Goal: Transaction & Acquisition: Purchase product/service

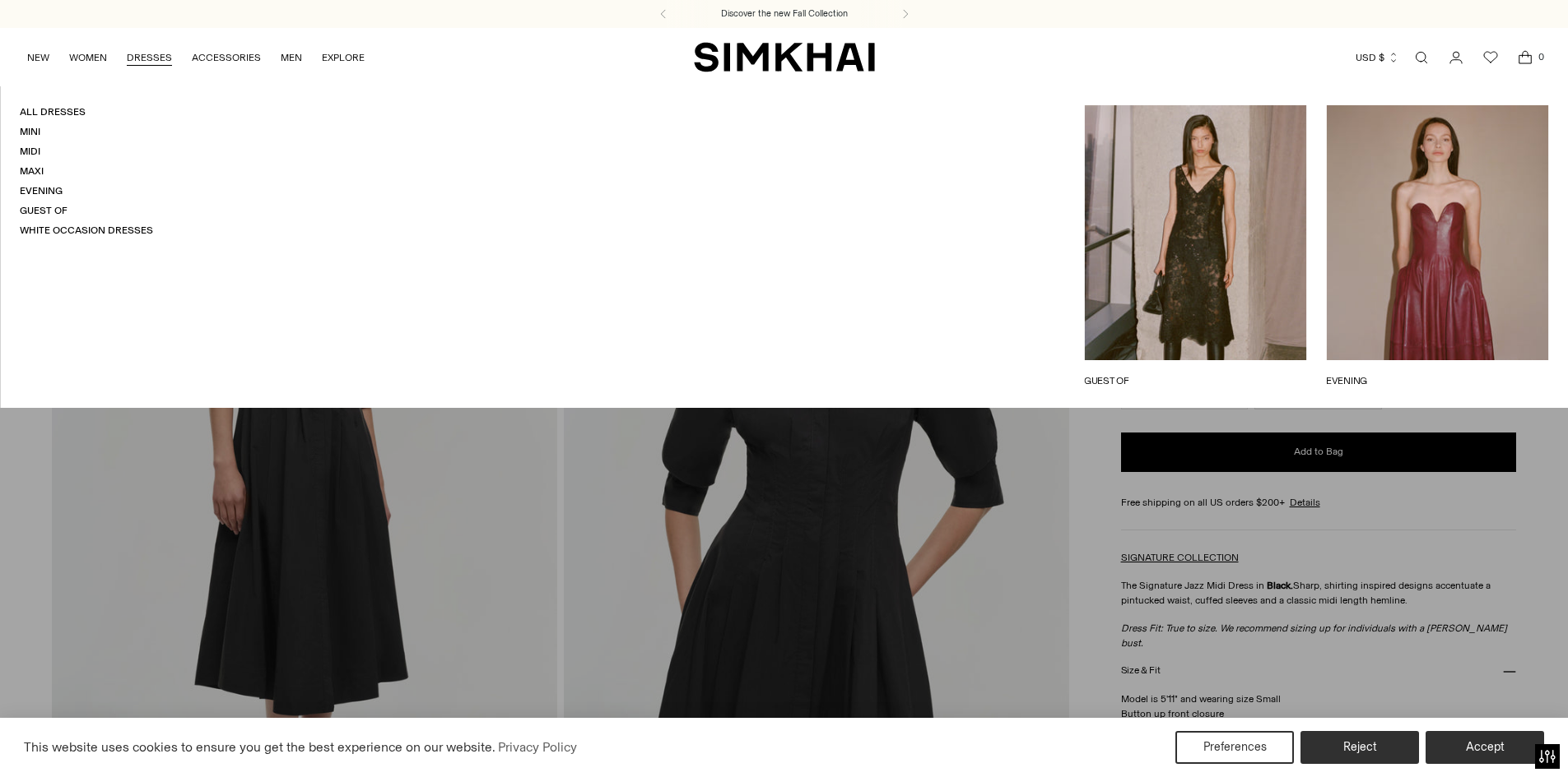
click at [161, 56] on link "DRESSES" at bounding box center [149, 57] width 45 height 36
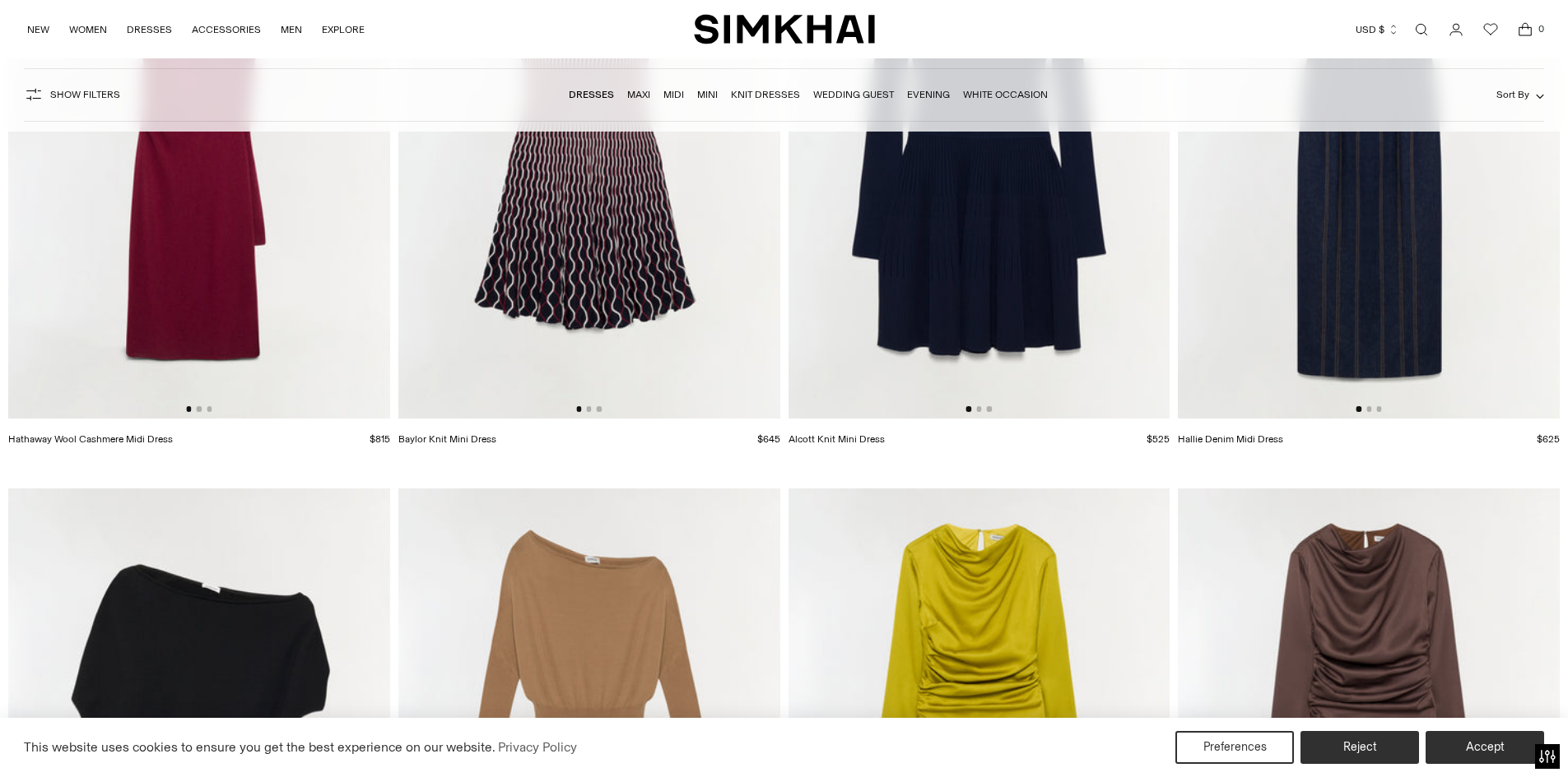
scroll to position [4689, 0]
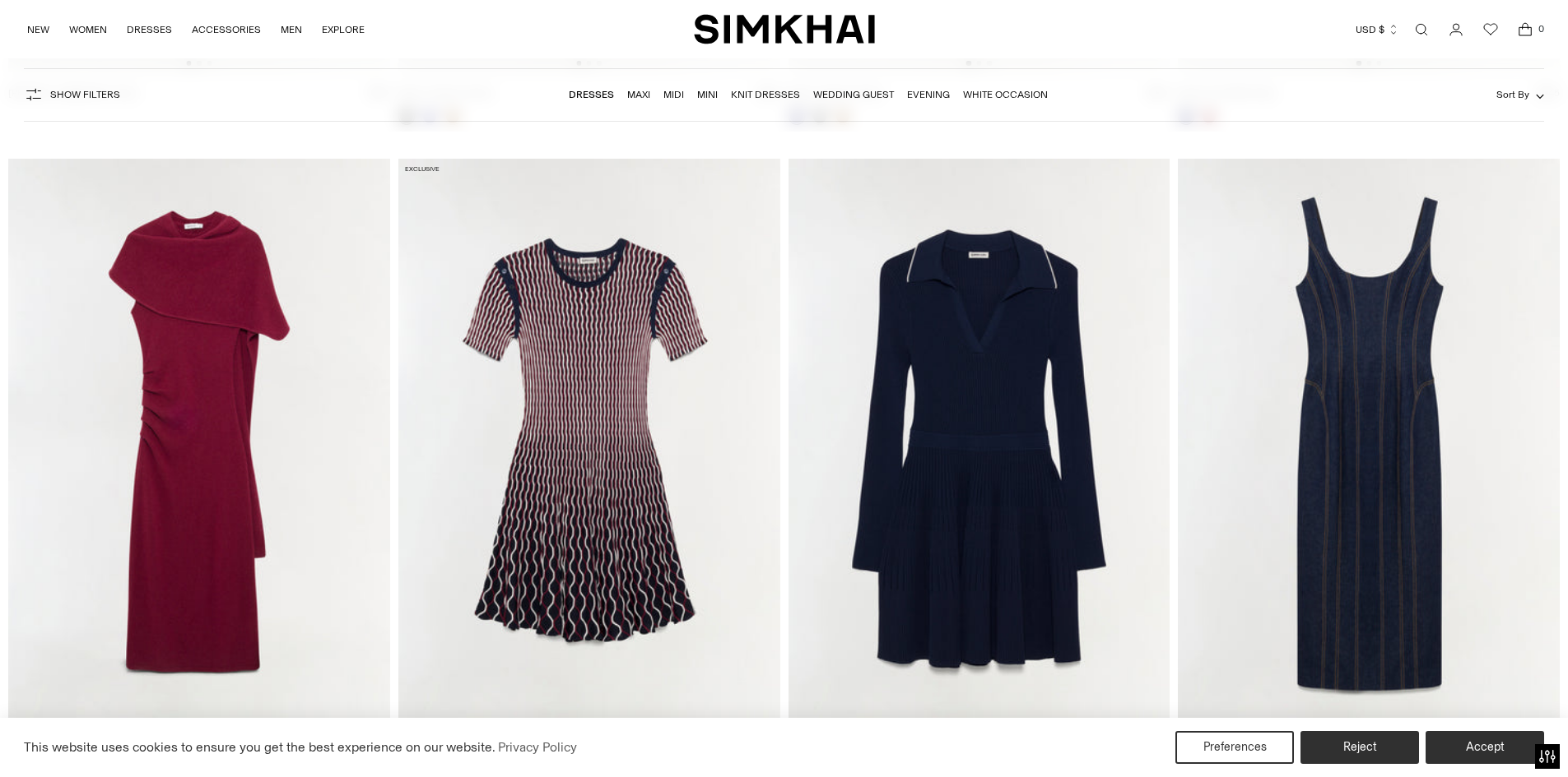
click at [603, 84] on nav "Dresses Maxi Midi Mini Knit Dresses Wedding Guest Evening White Occasion" at bounding box center [808, 94] width 479 height 35
click at [590, 96] on link "Dresses" at bounding box center [591, 94] width 45 height 12
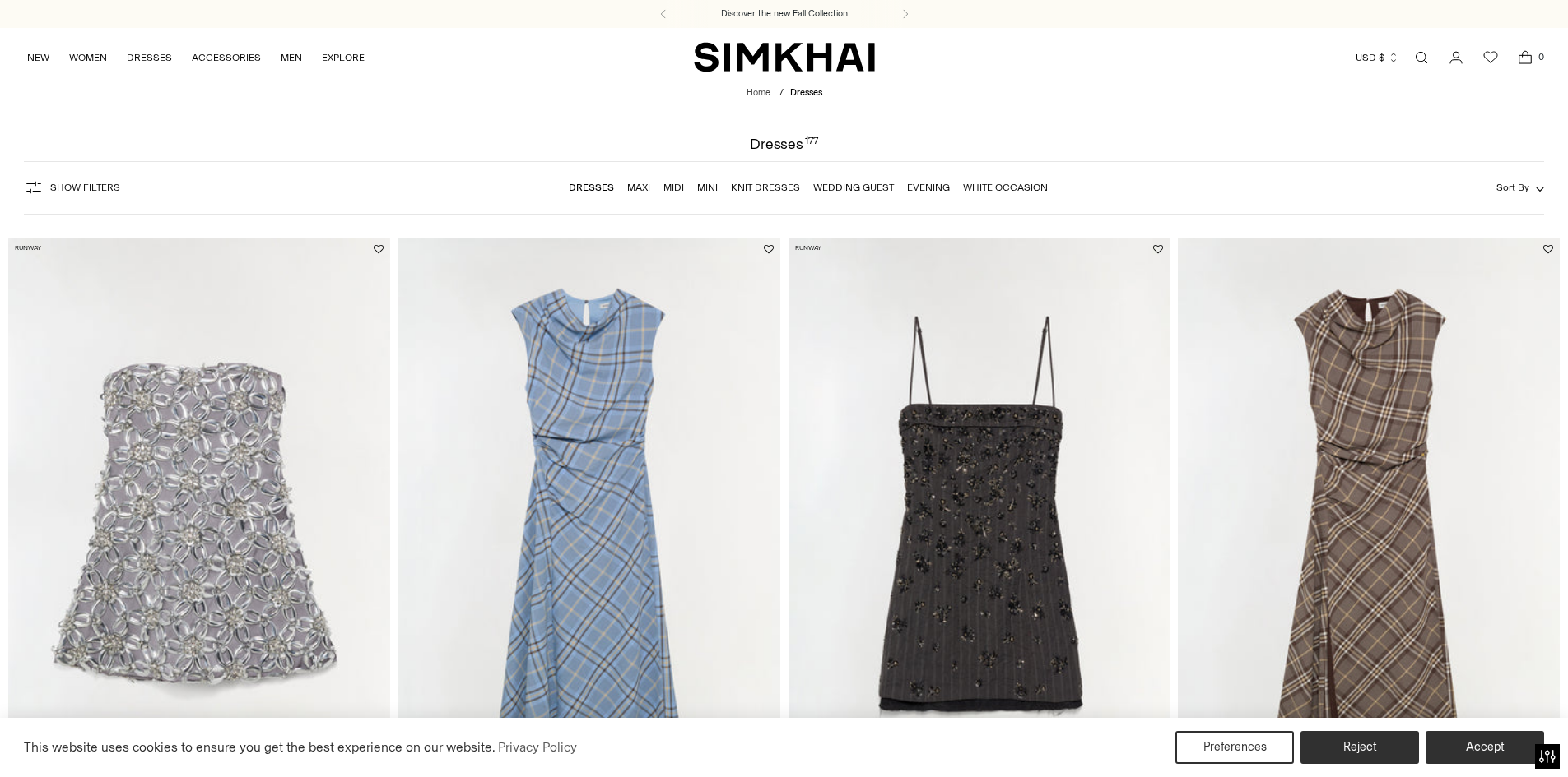
click at [591, 189] on link "Dresses" at bounding box center [591, 187] width 45 height 12
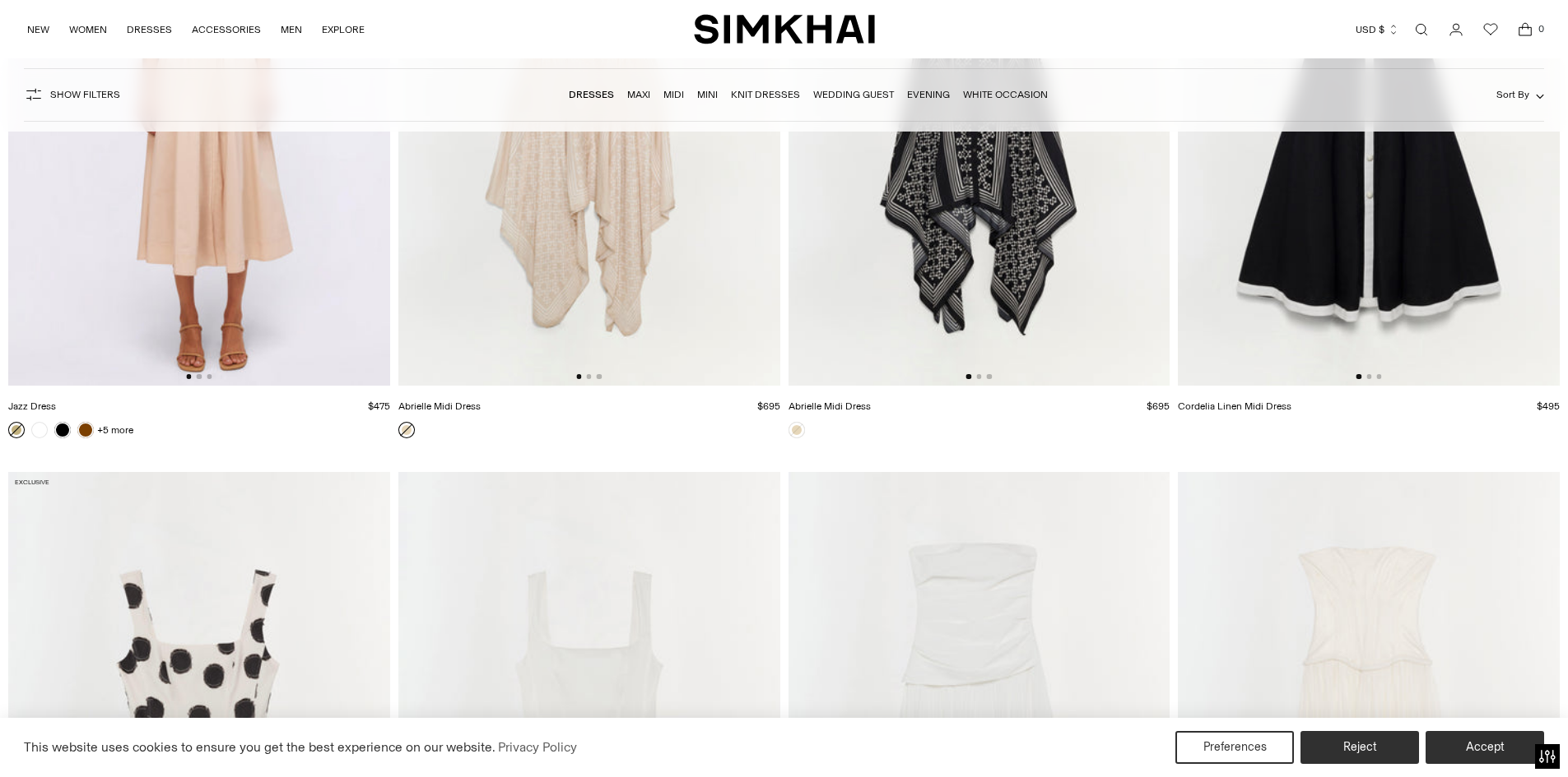
scroll to position [26900, 0]
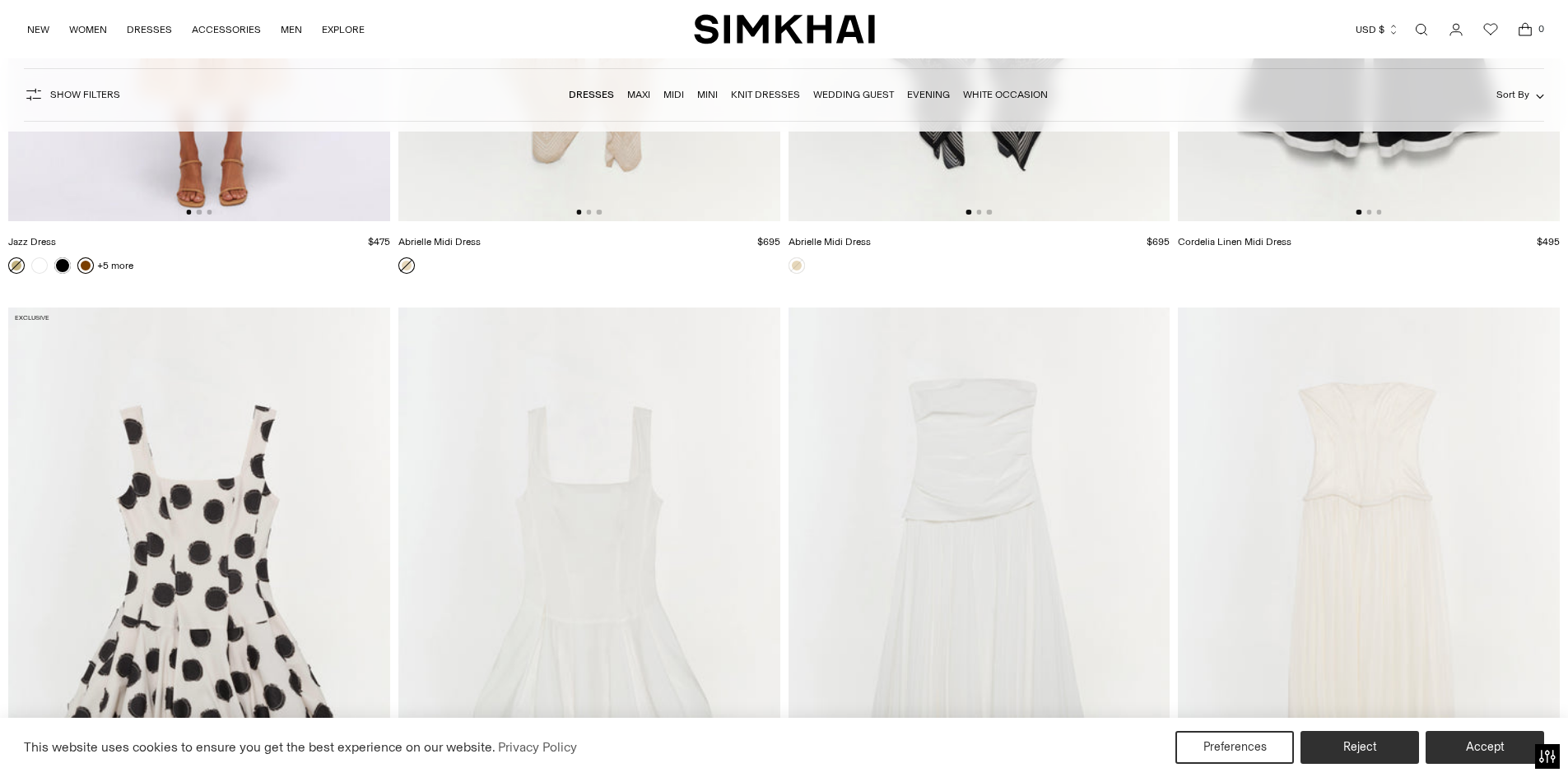
click at [85, 270] on link at bounding box center [85, 266] width 17 height 17
